Goal: Information Seeking & Learning: Learn about a topic

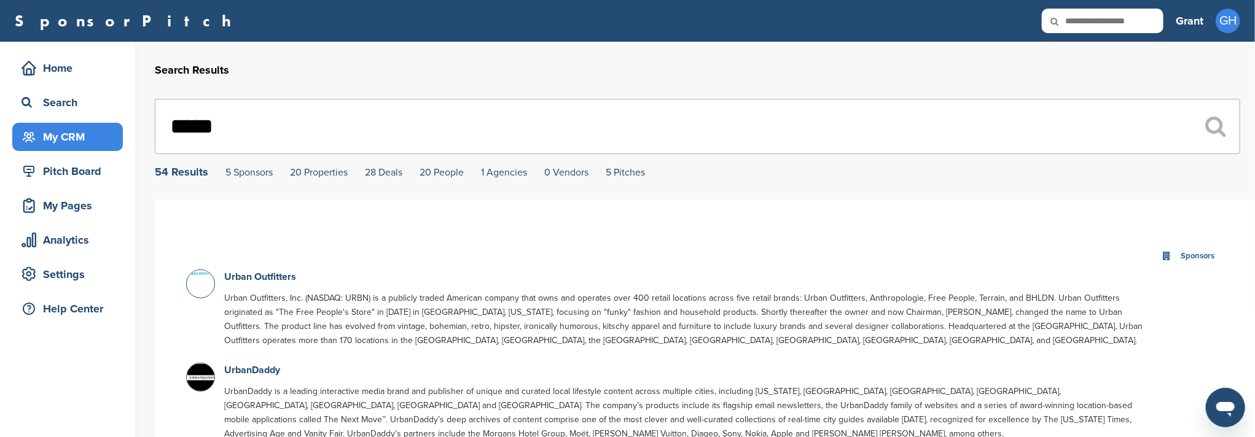
drag, startPoint x: 256, startPoint y: 132, endPoint x: 42, endPoint y: 146, distance: 214.8
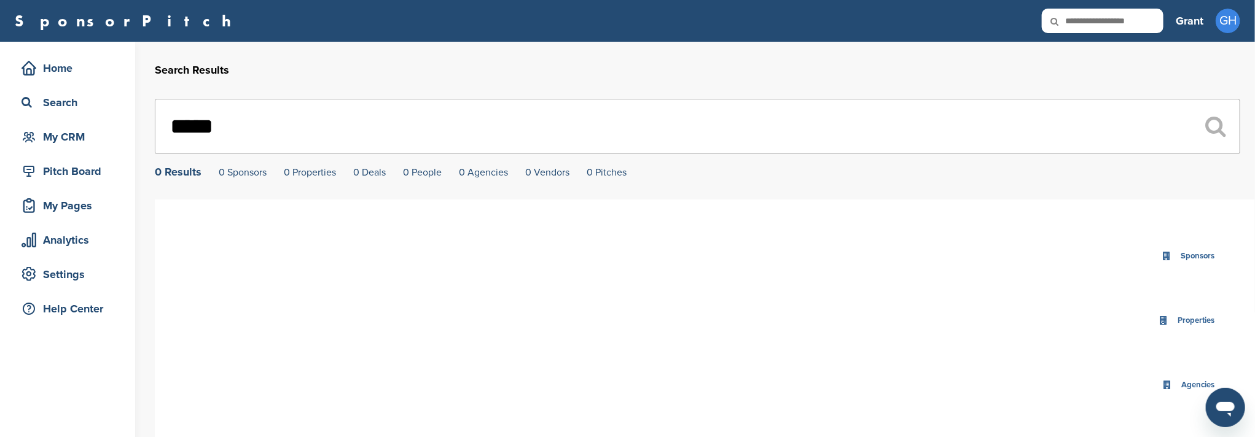
click at [236, 132] on input "*****" at bounding box center [697, 126] width 1085 height 55
click at [236, 131] on input "*****" at bounding box center [697, 126] width 1085 height 55
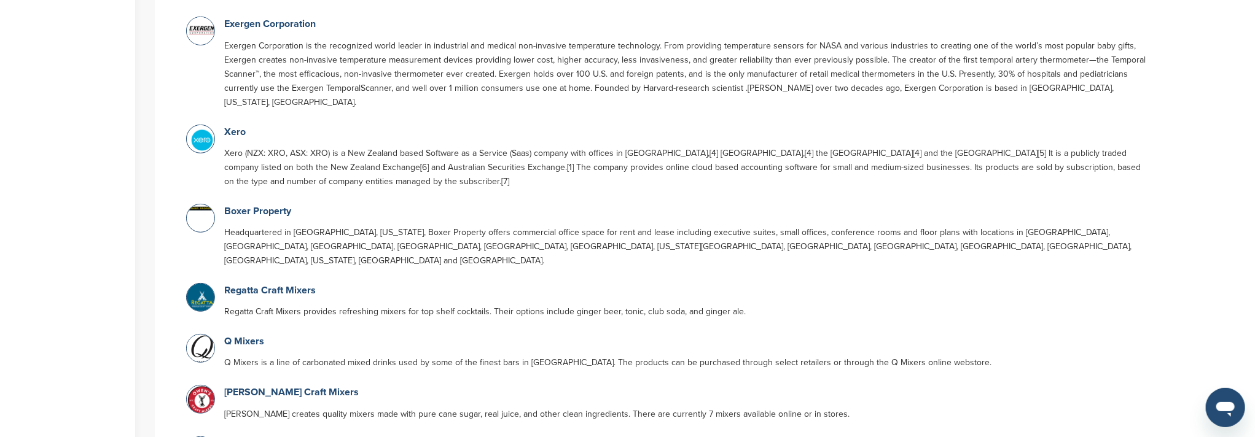
scroll to position [573, 0]
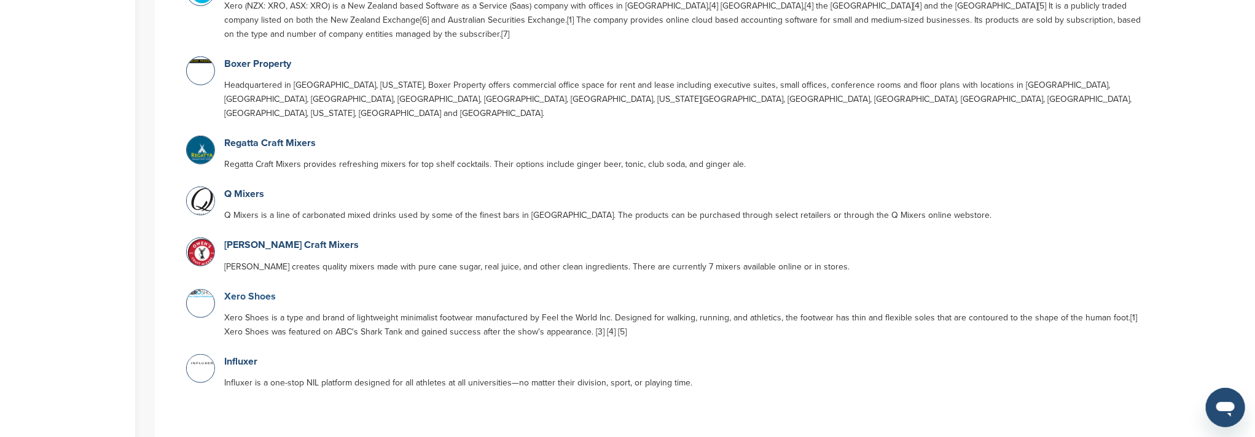
type input "****"
click at [252, 291] on link "Xero Shoes" at bounding box center [250, 297] width 52 height 12
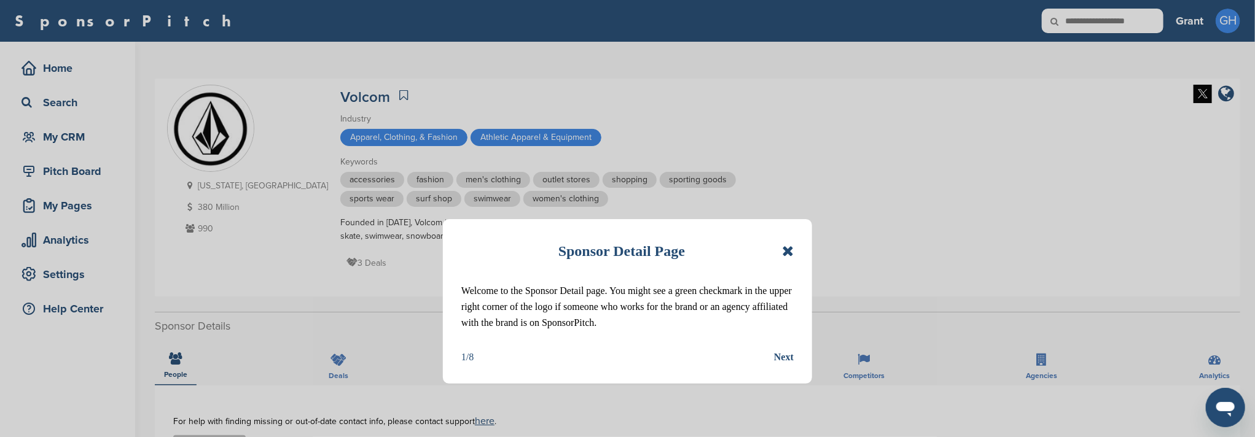
drag, startPoint x: 794, startPoint y: 254, endPoint x: 784, endPoint y: 250, distance: 9.9
click at [794, 253] on div "Sponsor Detail Page Welcome to the Sponsor Detail page. You might see a green c…" at bounding box center [627, 301] width 369 height 165
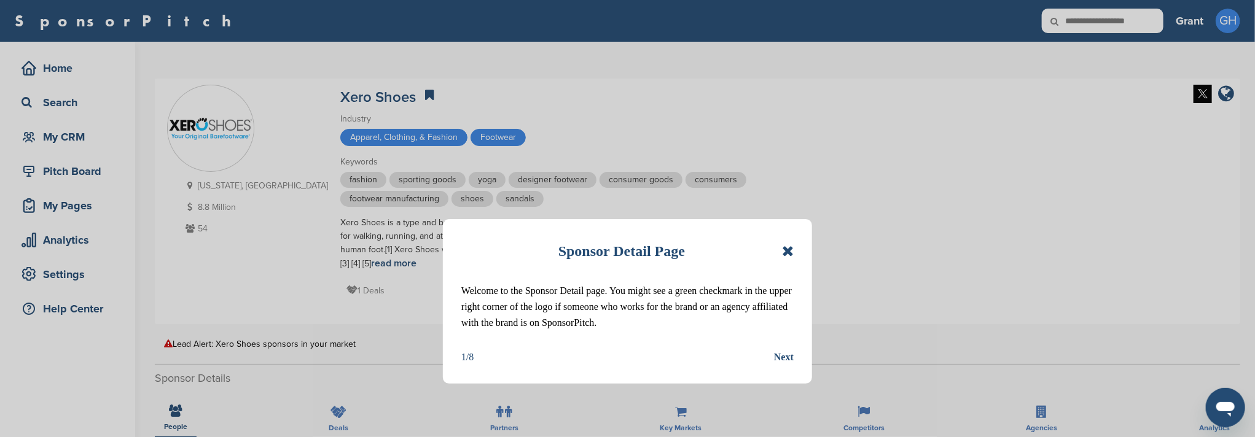
click at [783, 253] on icon at bounding box center [788, 251] width 12 height 15
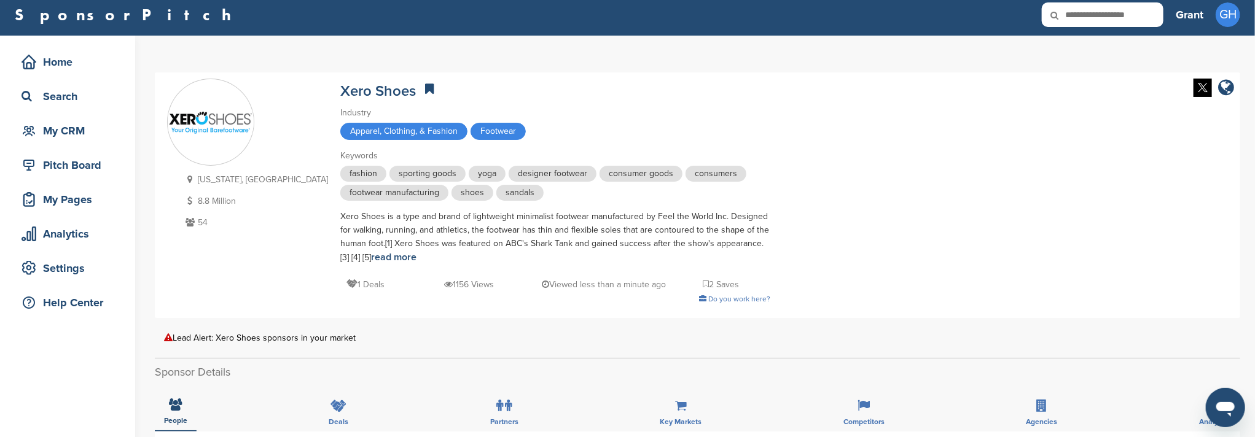
scroll to position [245, 0]
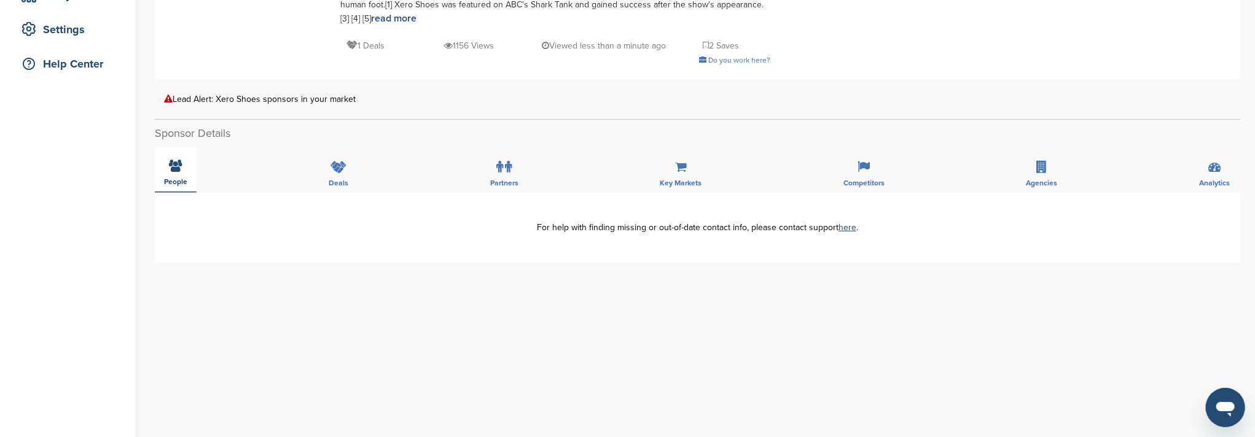
click at [177, 172] on div "People" at bounding box center [176, 169] width 42 height 45
click at [171, 170] on icon at bounding box center [176, 166] width 13 height 12
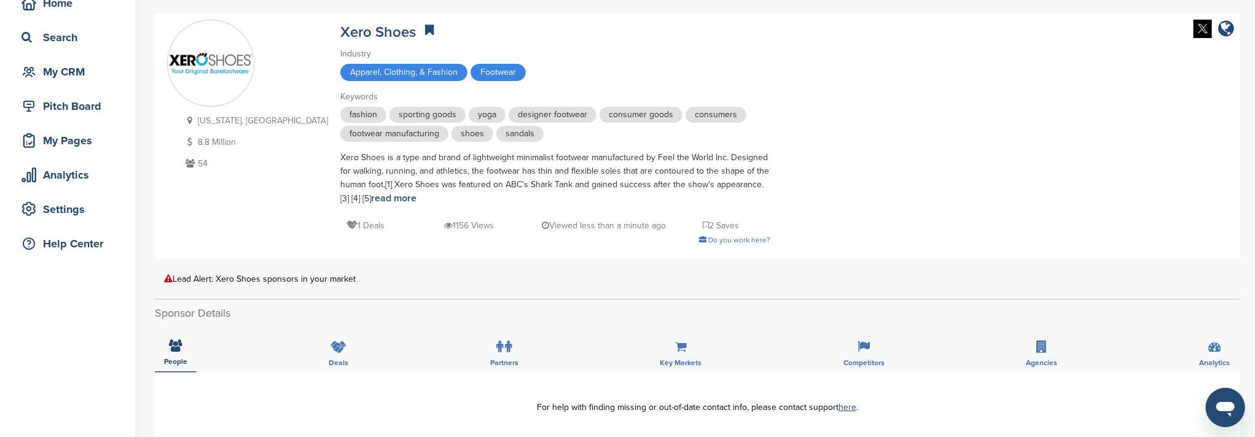
scroll to position [82, 0]
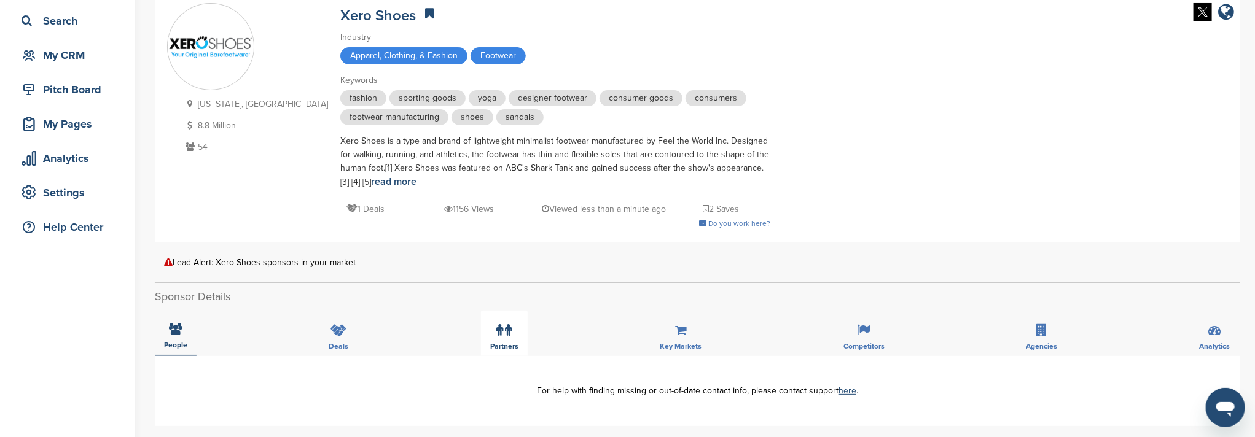
click at [520, 344] on div "Partners" at bounding box center [504, 333] width 47 height 45
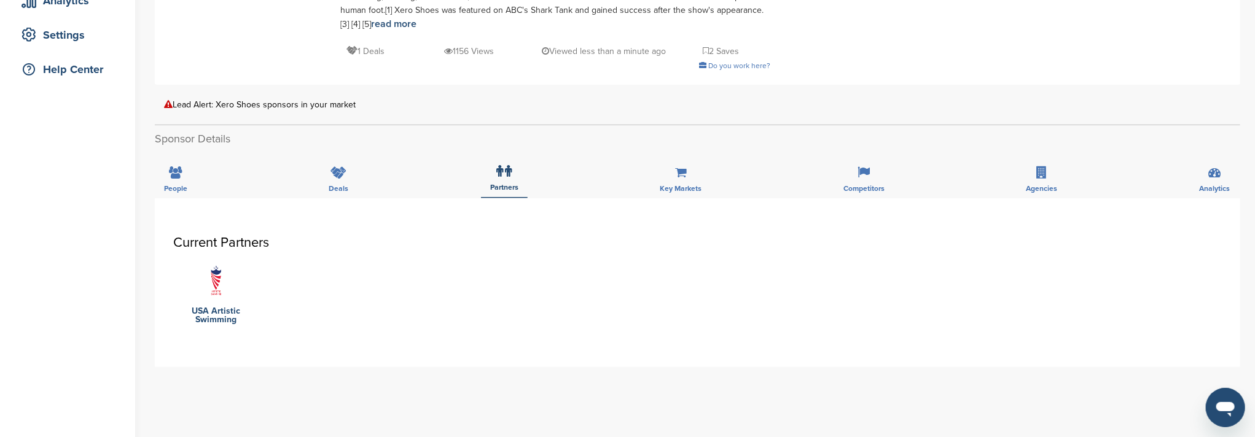
scroll to position [163, 0]
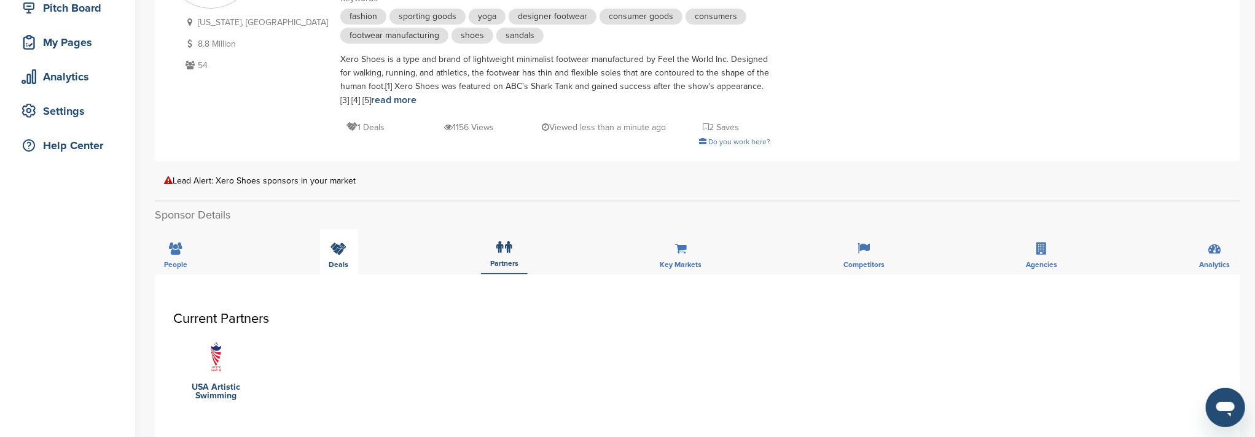
click at [335, 256] on div "Deals" at bounding box center [339, 251] width 38 height 45
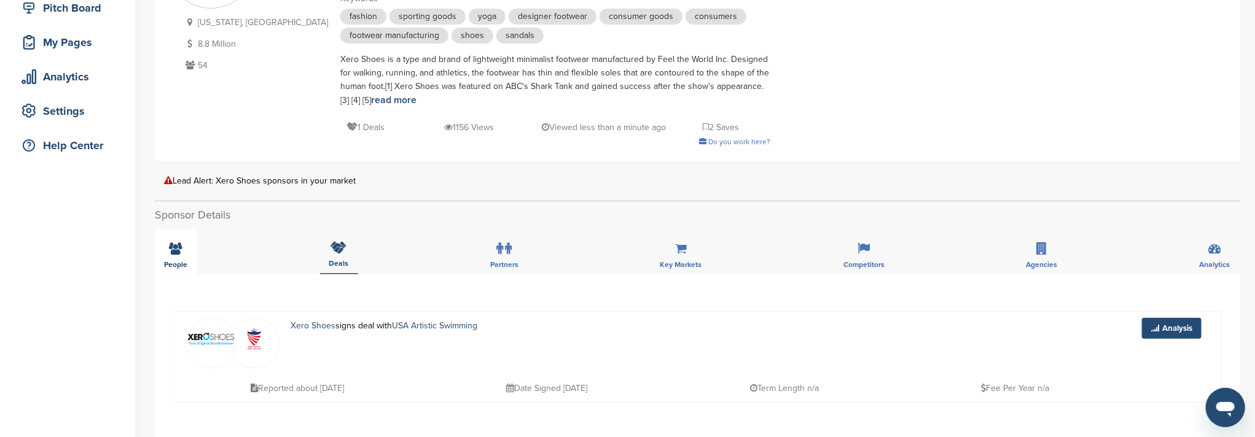
click at [173, 255] on div "People" at bounding box center [176, 251] width 42 height 45
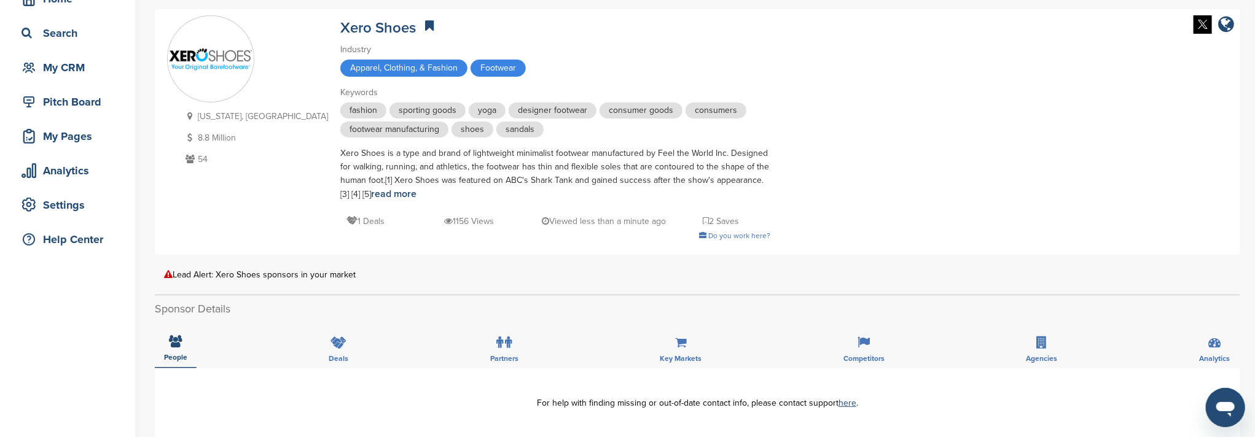
scroll to position [82, 0]
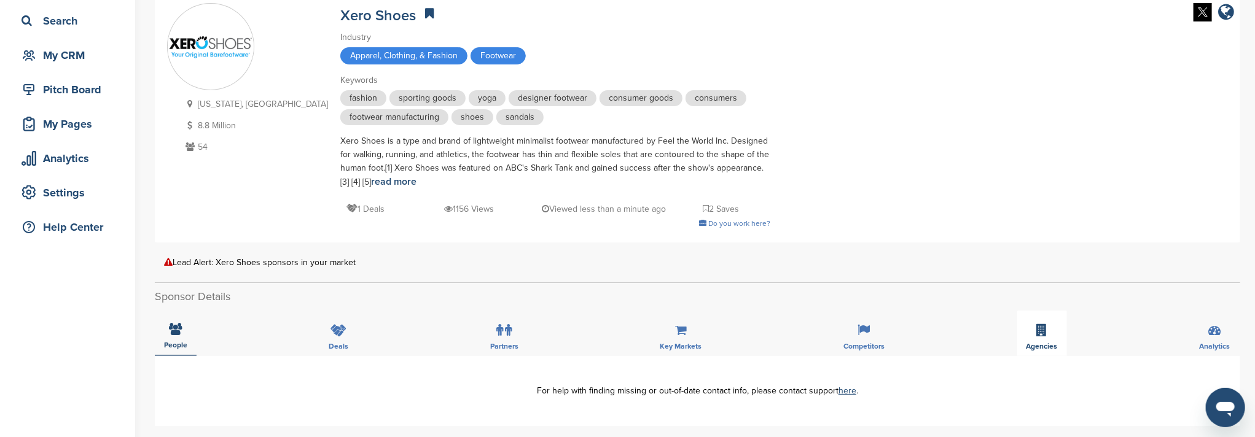
click at [1036, 329] on div "Agencies" at bounding box center [1042, 333] width 50 height 45
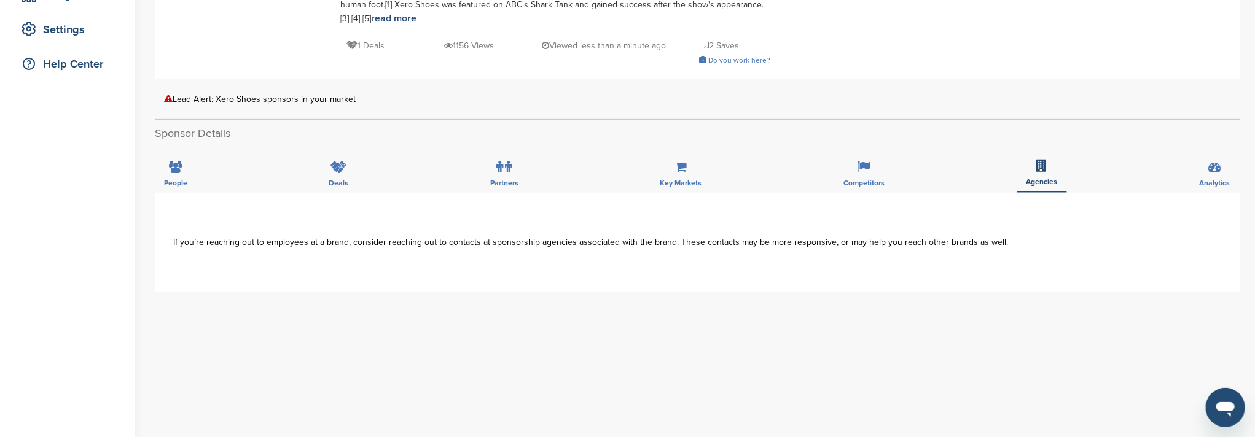
scroll to position [163, 0]
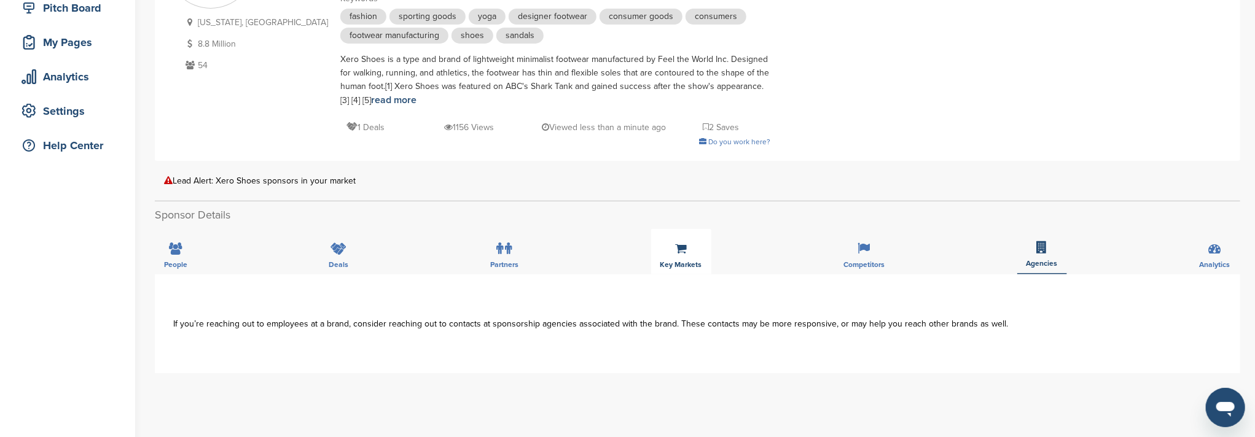
click at [697, 258] on div "Key Markets" at bounding box center [681, 251] width 60 height 45
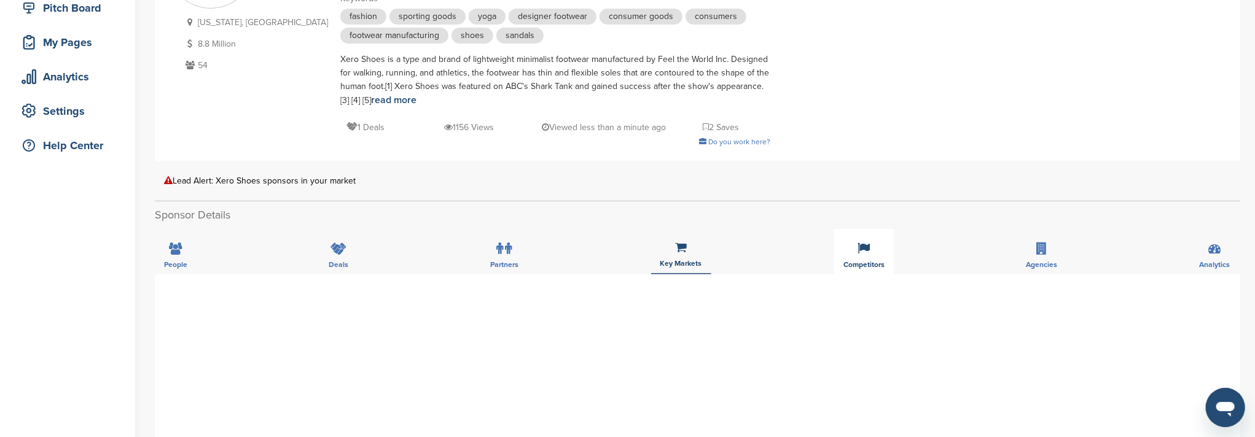
click at [865, 256] on div "Competitors" at bounding box center [864, 251] width 60 height 45
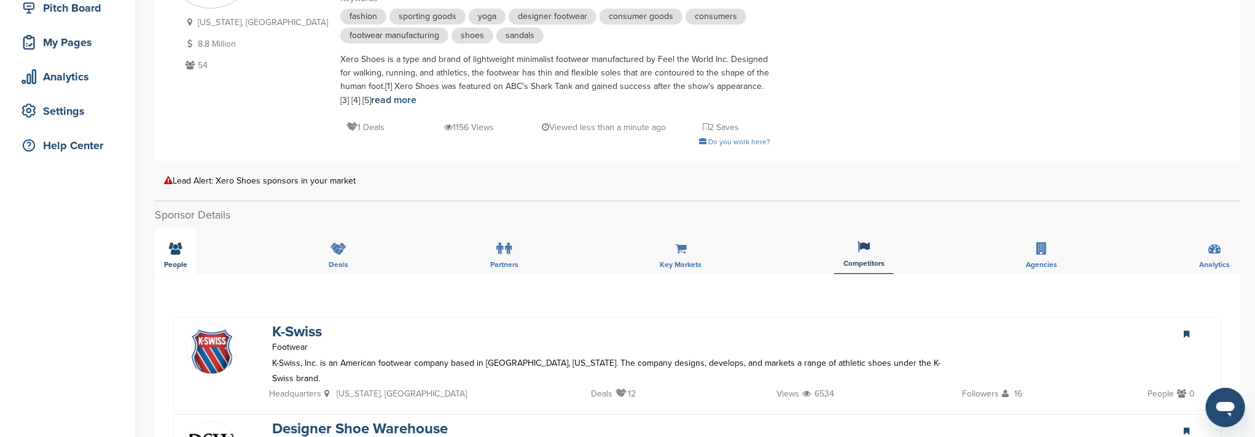
click at [187, 249] on div "People" at bounding box center [176, 251] width 42 height 45
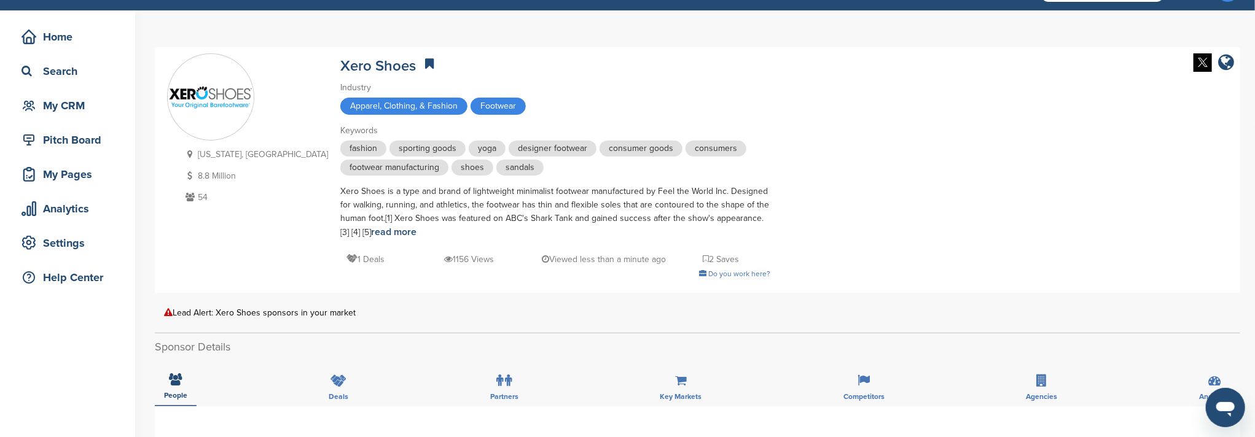
scroll to position [0, 0]
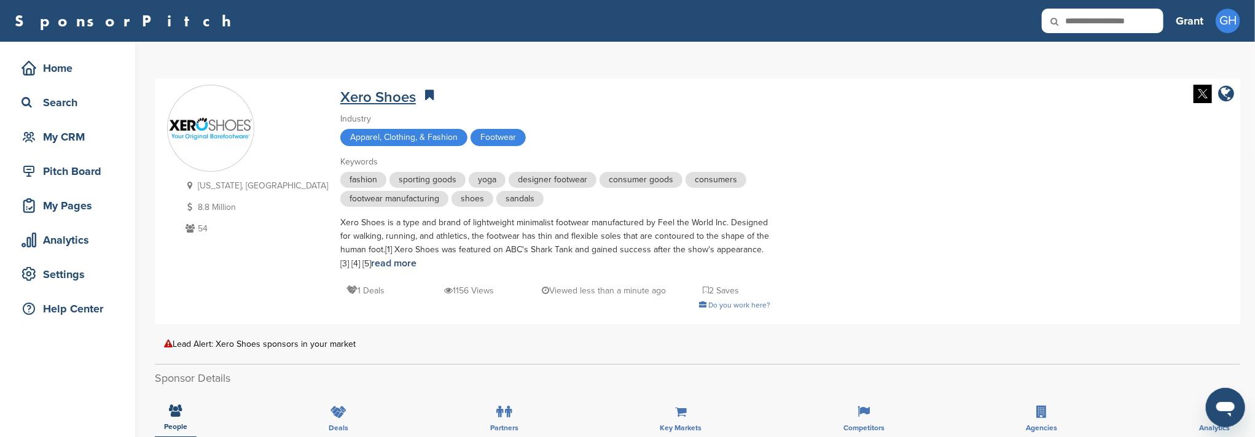
click at [340, 98] on link "Xero Shoes" at bounding box center [378, 97] width 76 height 18
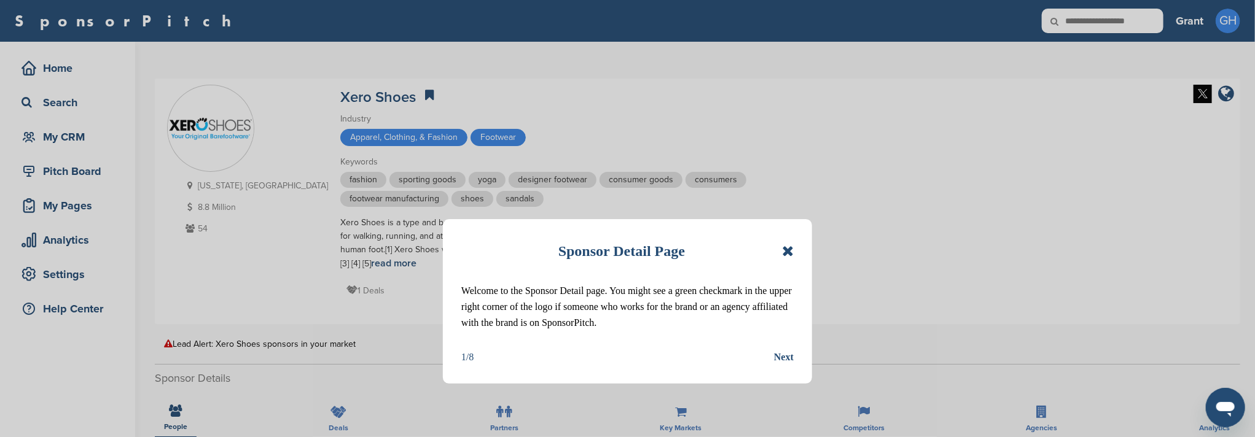
click at [783, 359] on div "Next" at bounding box center [784, 358] width 20 height 16
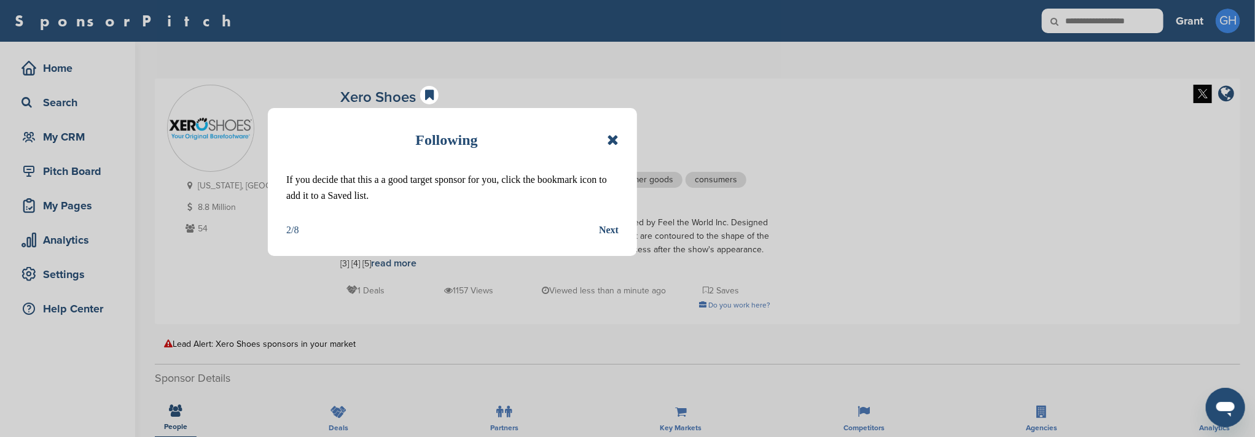
click at [617, 232] on div "Next" at bounding box center [609, 230] width 20 height 16
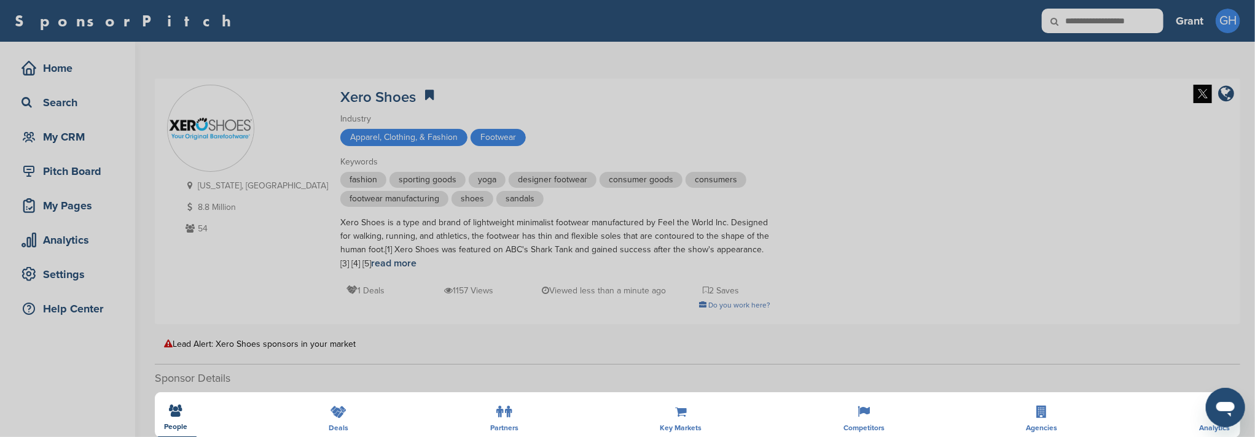
click at [190, 138] on div "Detail tabs Helpful tabs to check out are People, Key Markets, Competitors, Age…" at bounding box center [627, 218] width 1255 height 437
